Goal: Task Accomplishment & Management: Use online tool/utility

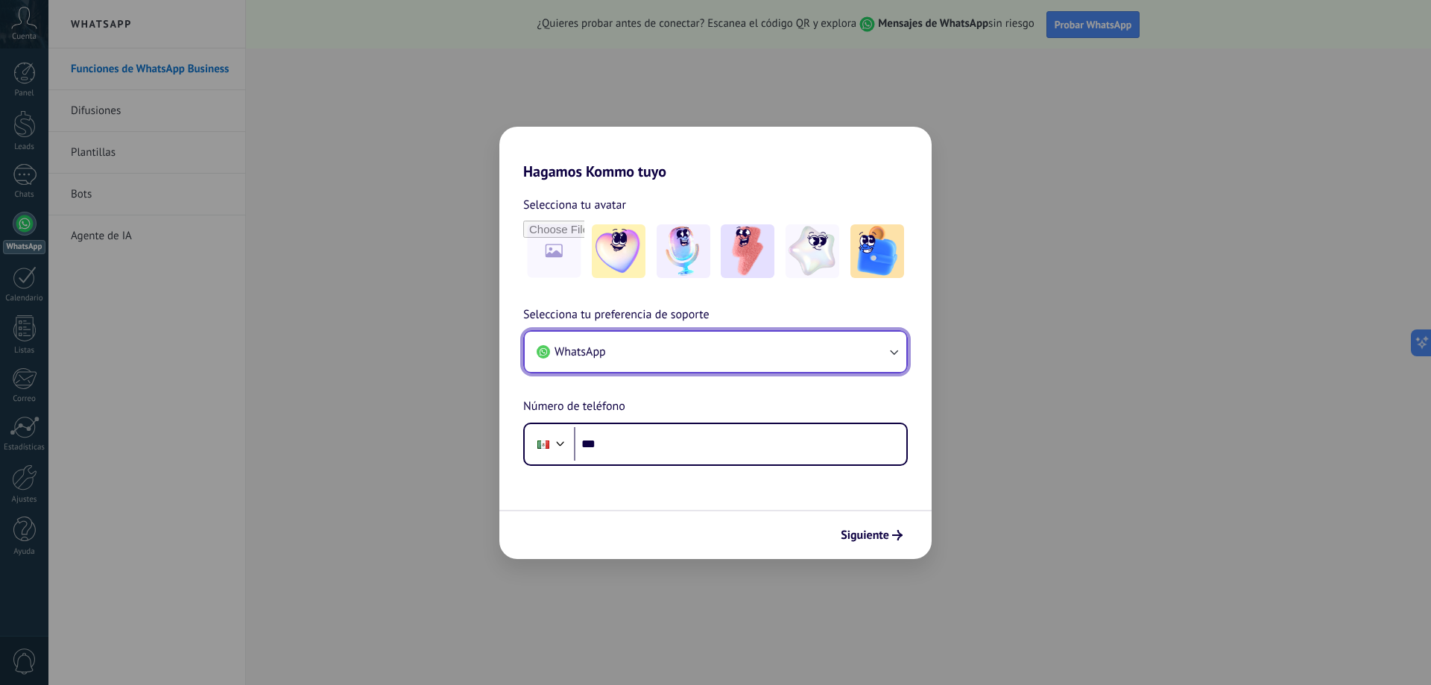
click at [642, 355] on button "WhatsApp" at bounding box center [715, 352] width 381 height 40
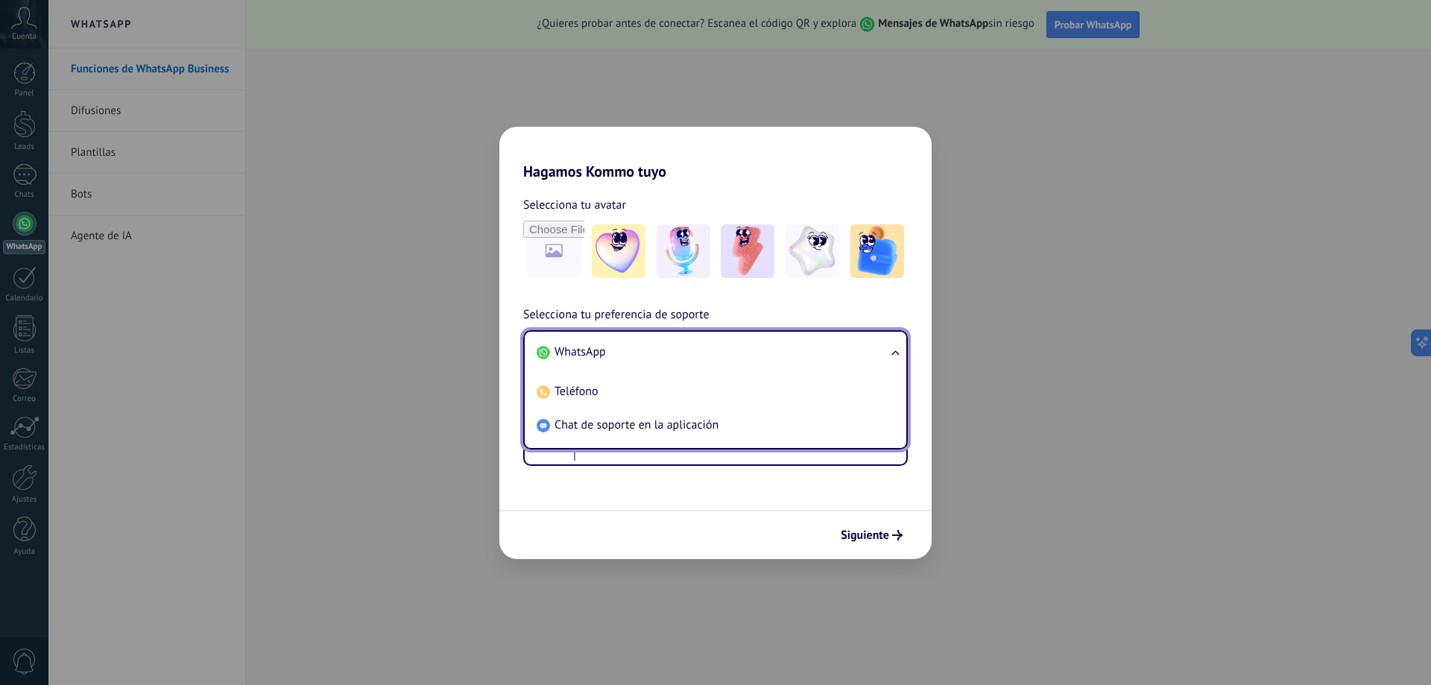
click at [642, 355] on li "WhatsApp" at bounding box center [712, 352] width 364 height 34
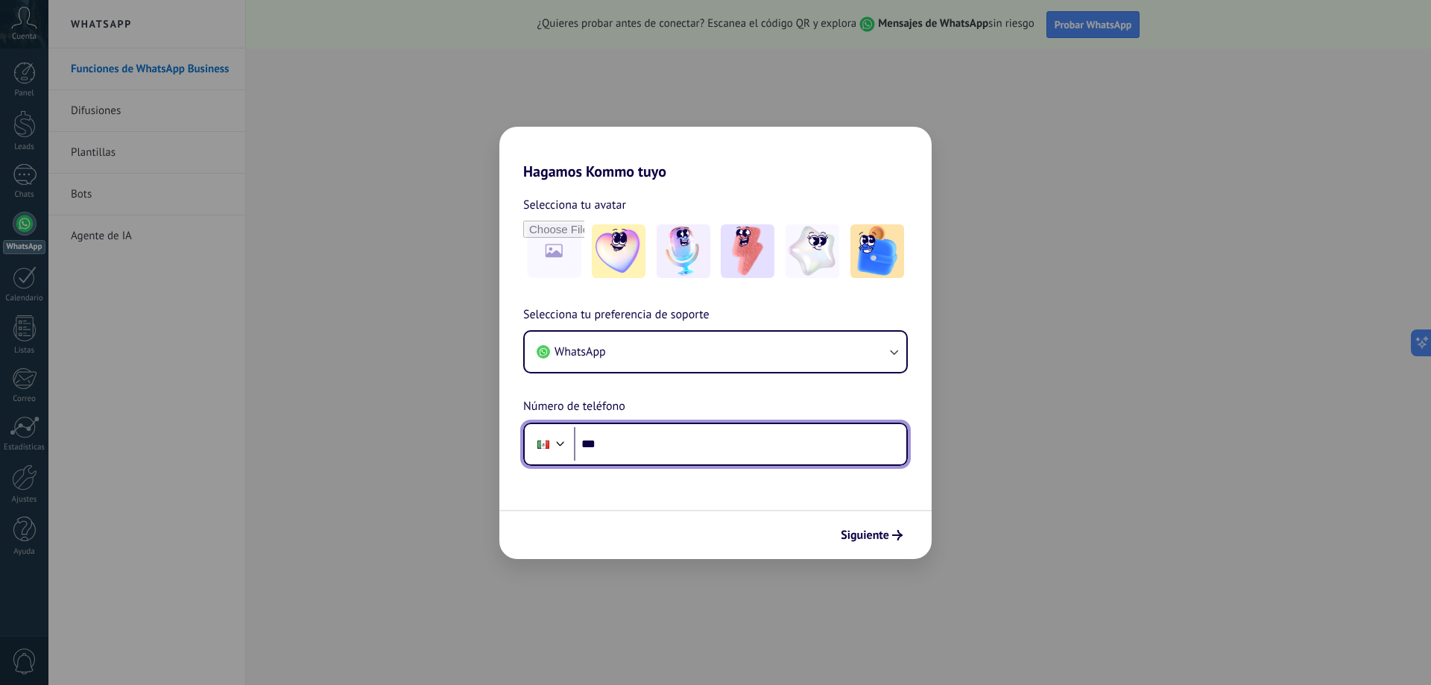
click at [649, 449] on input "***" at bounding box center [740, 444] width 332 height 34
type input "**********"
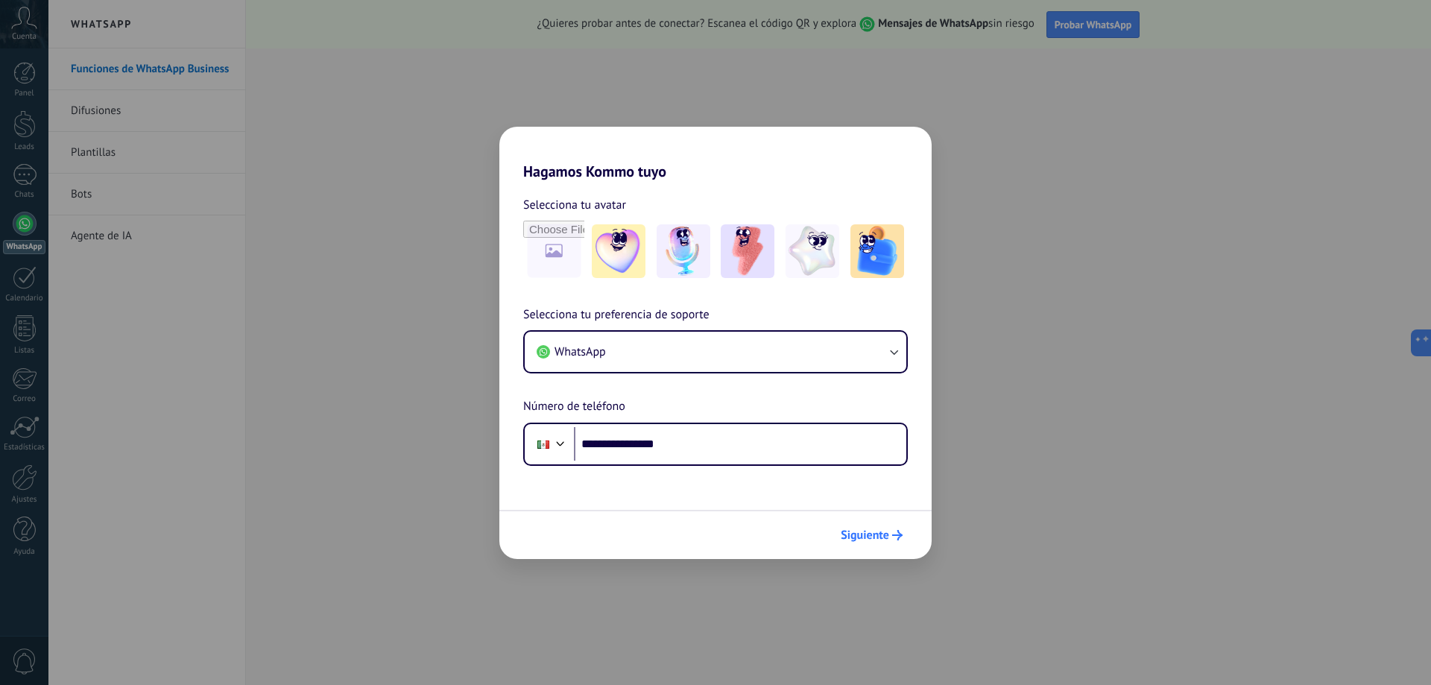
click at [883, 542] on button "Siguiente" at bounding box center [871, 534] width 75 height 25
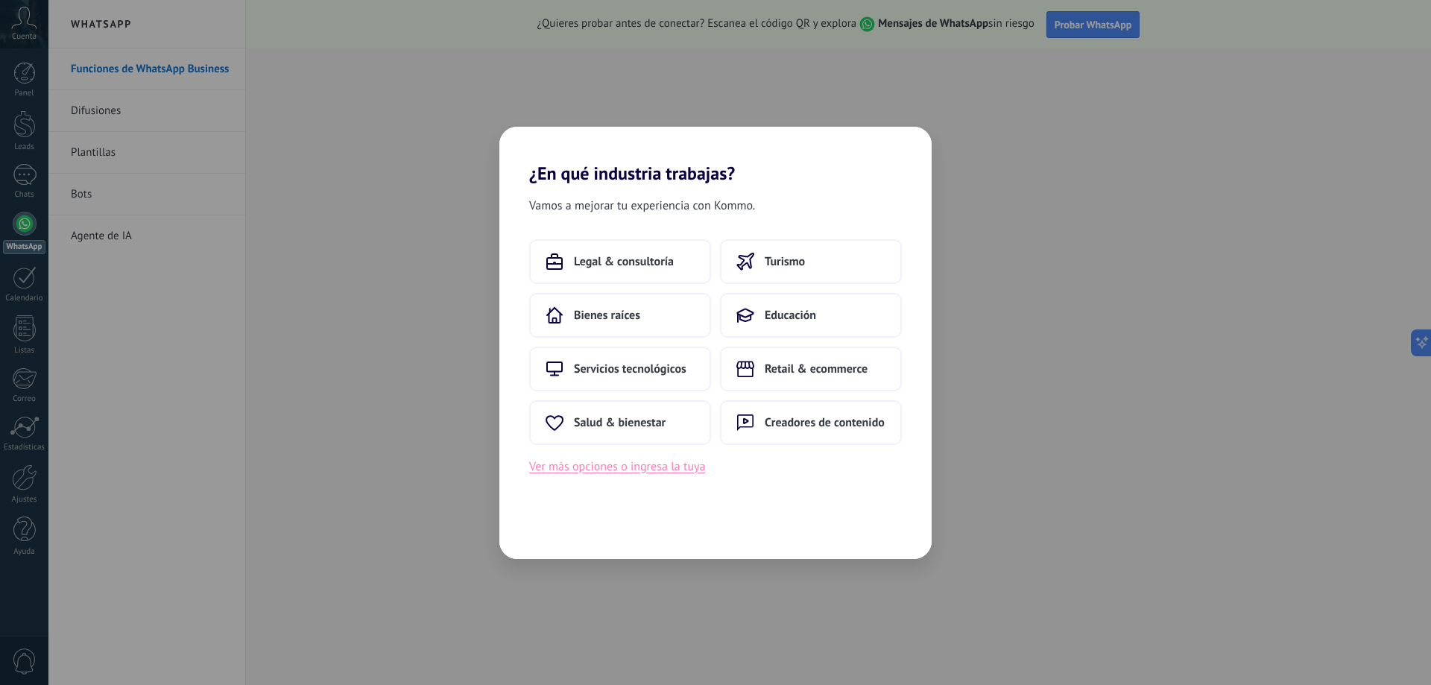
click at [682, 468] on button "Ver más opciones o ingresa la tuya" at bounding box center [617, 466] width 176 height 19
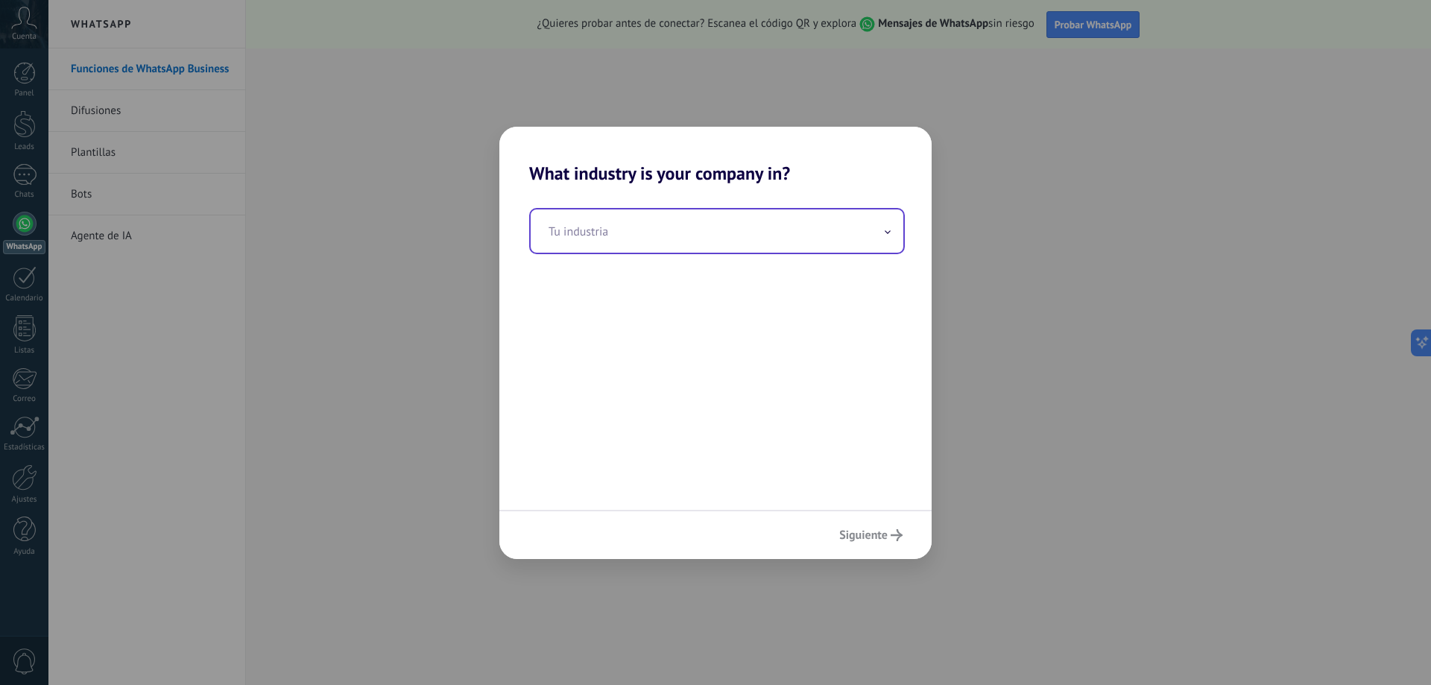
click at [678, 221] on input "text" at bounding box center [716, 230] width 373 height 43
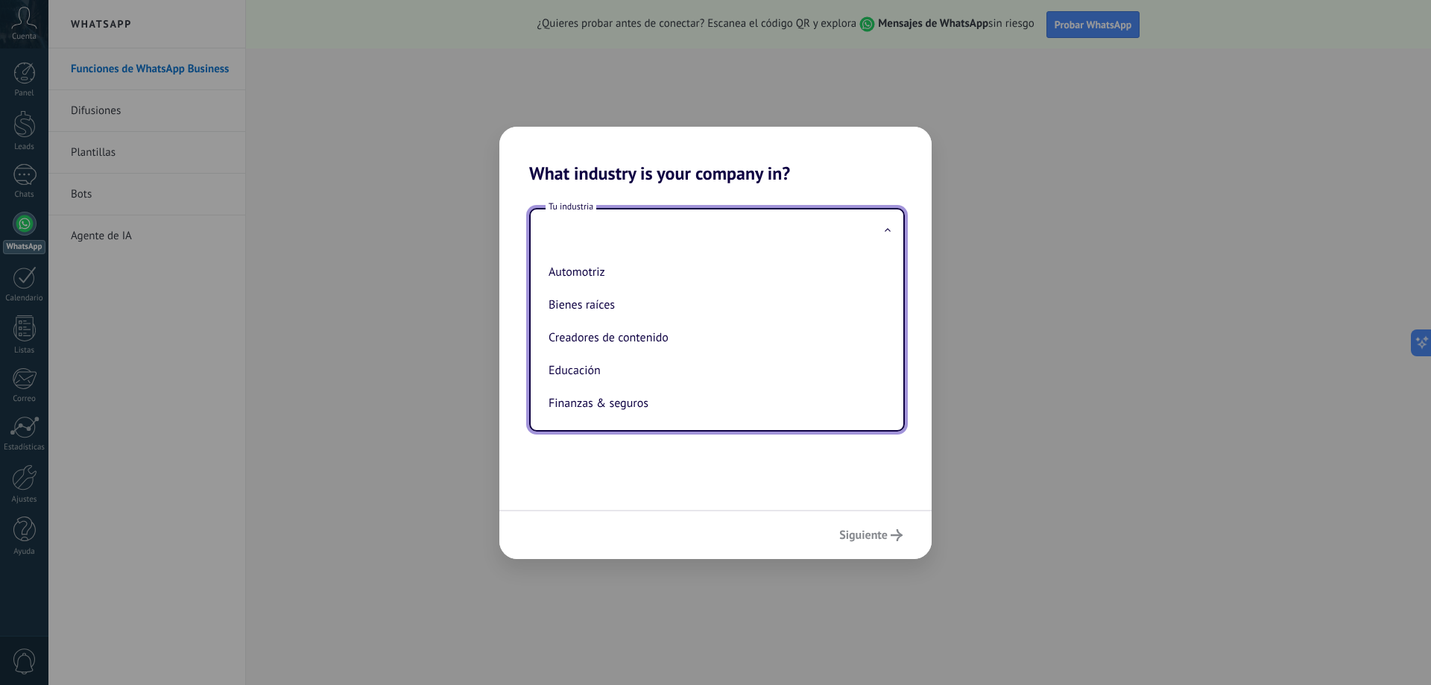
click at [633, 209] on input "text" at bounding box center [716, 230] width 373 height 43
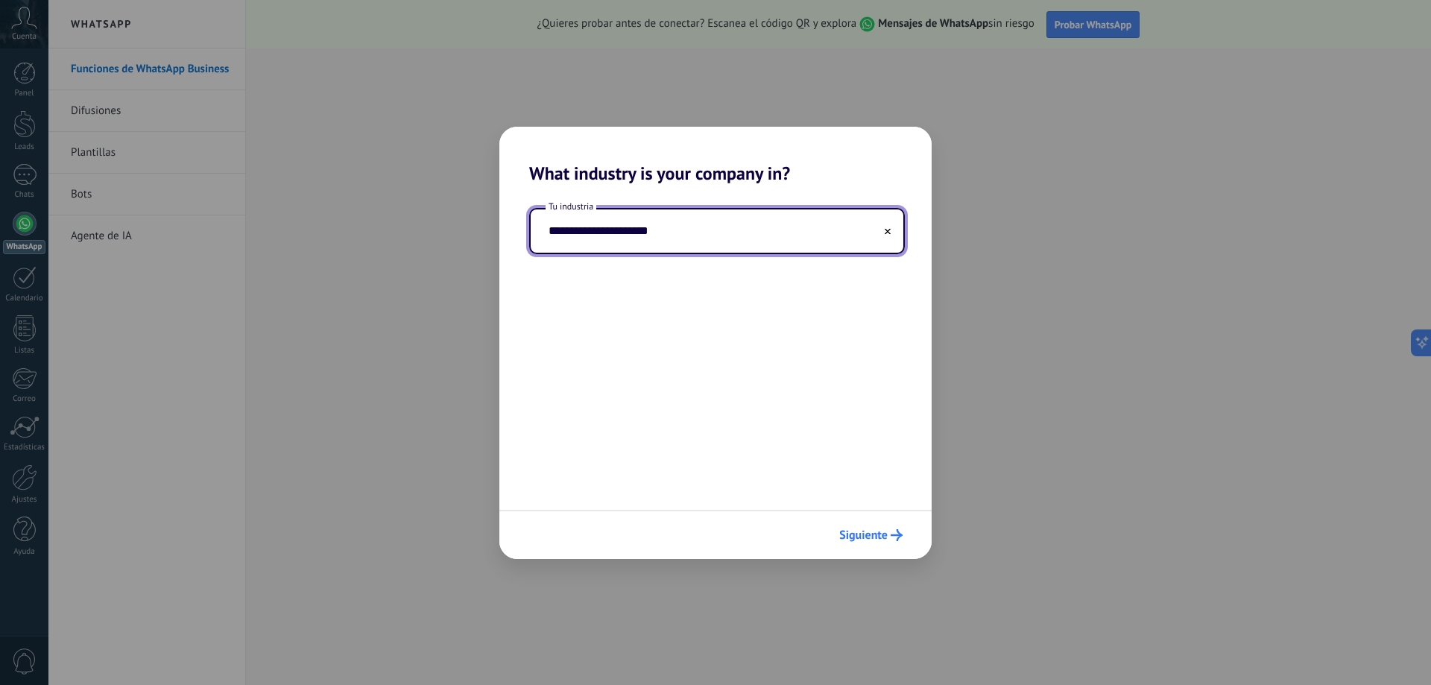
type input "**********"
click at [846, 538] on span "Siguiente" at bounding box center [863, 535] width 48 height 10
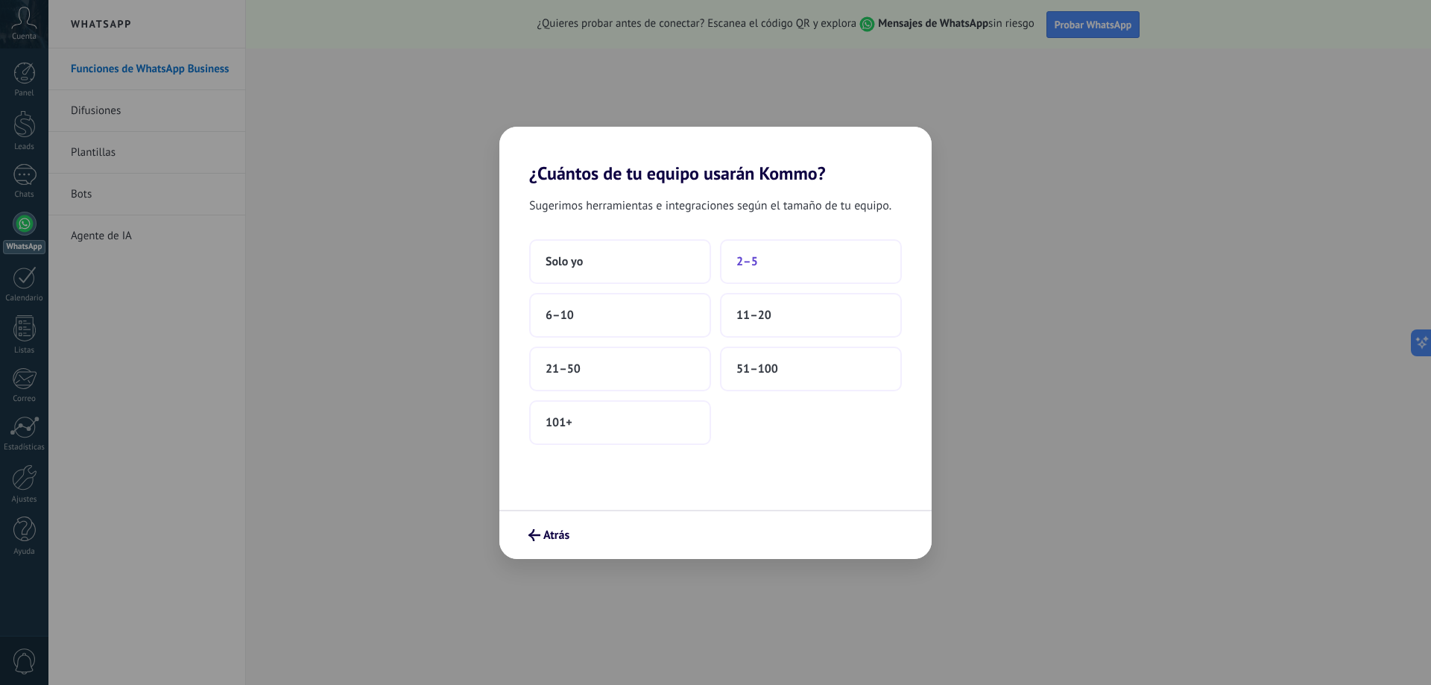
click at [782, 259] on button "2–5" at bounding box center [811, 261] width 182 height 45
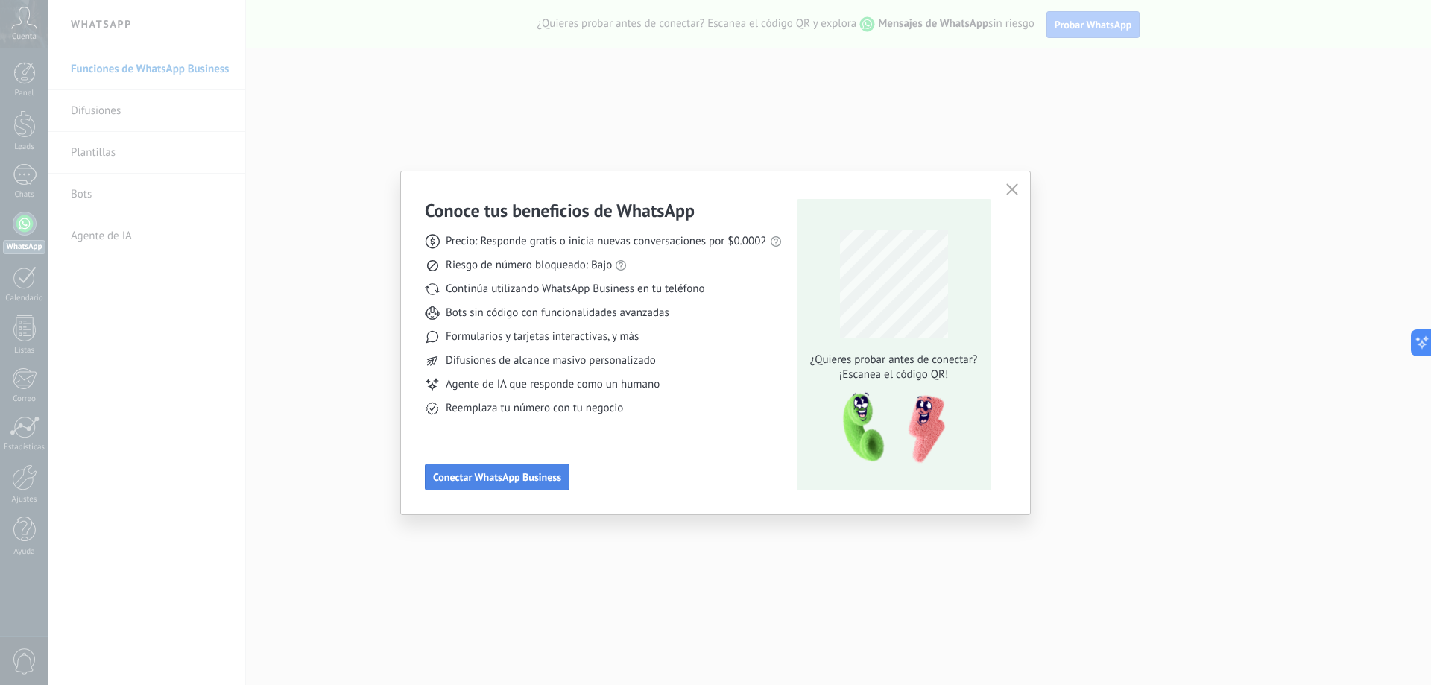
click at [537, 485] on button "Conectar WhatsApp Business" at bounding box center [497, 476] width 145 height 27
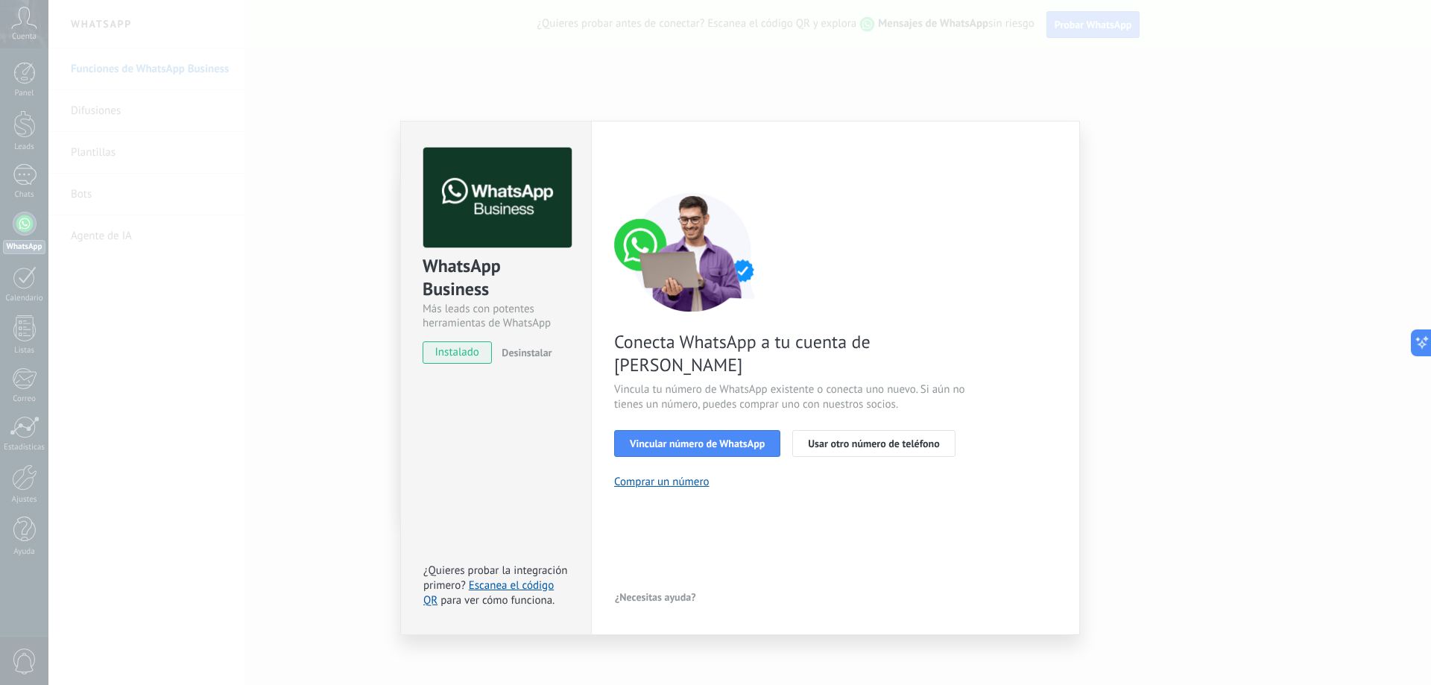
click at [1160, 502] on div "WhatsApp Business Más leads con potentes herramientas de WhatsApp instalado Des…" at bounding box center [739, 342] width 1382 height 685
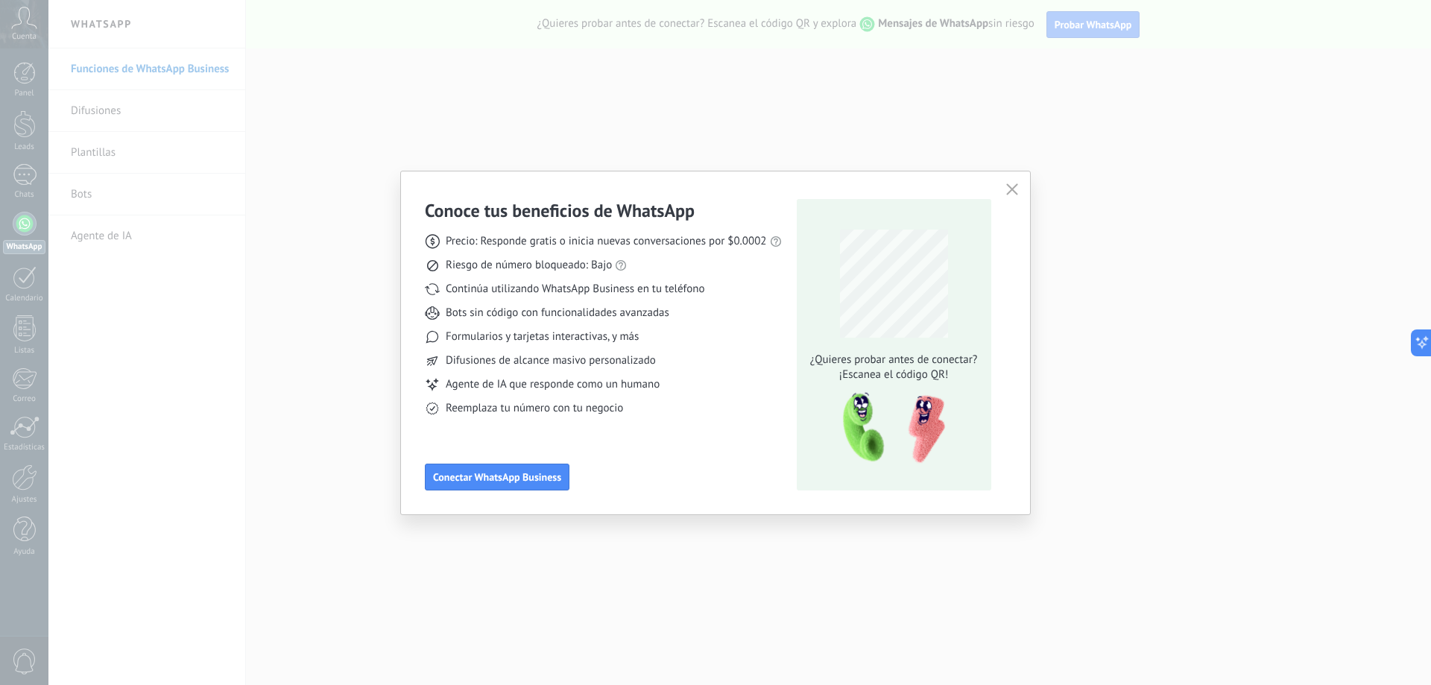
click at [1008, 191] on icon "button" at bounding box center [1012, 189] width 12 height 12
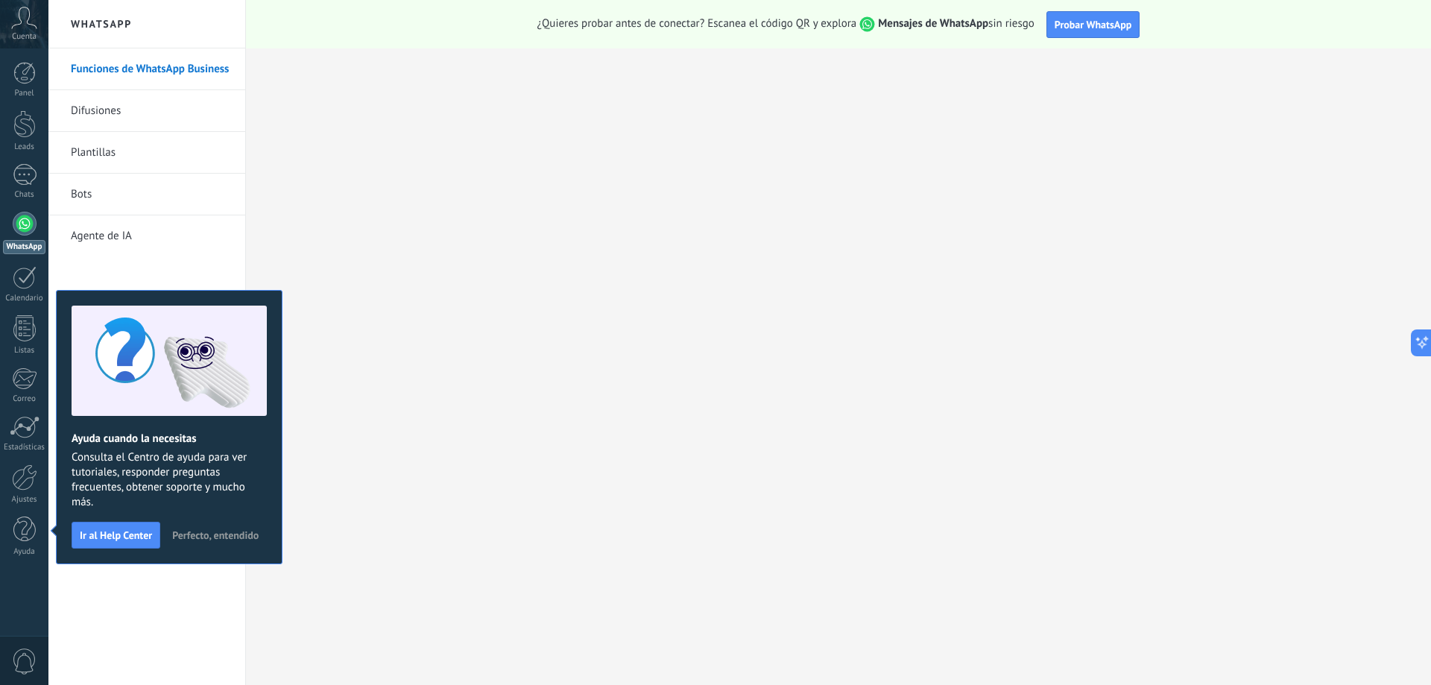
click at [26, 32] on span "Cuenta" at bounding box center [24, 37] width 25 height 10
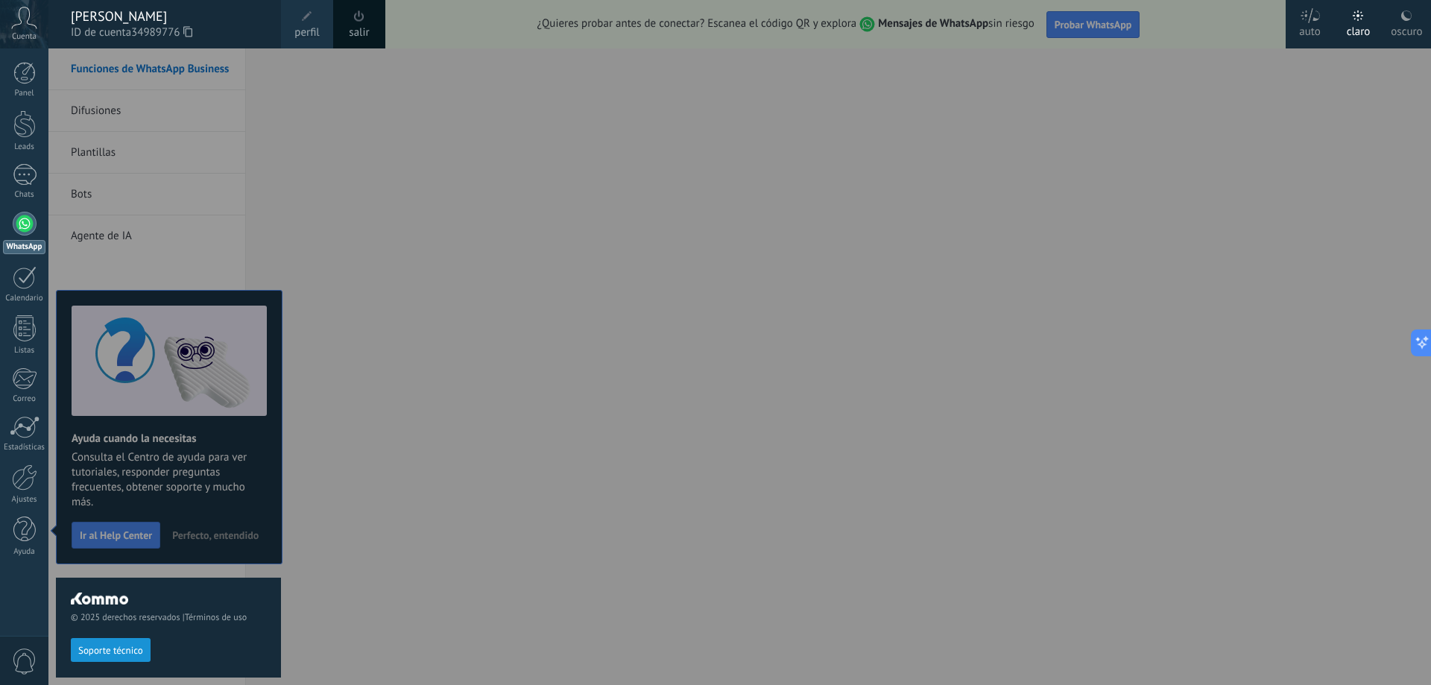
click at [364, 30] on link "salir" at bounding box center [359, 33] width 20 height 16
